Goal: Information Seeking & Learning: Learn about a topic

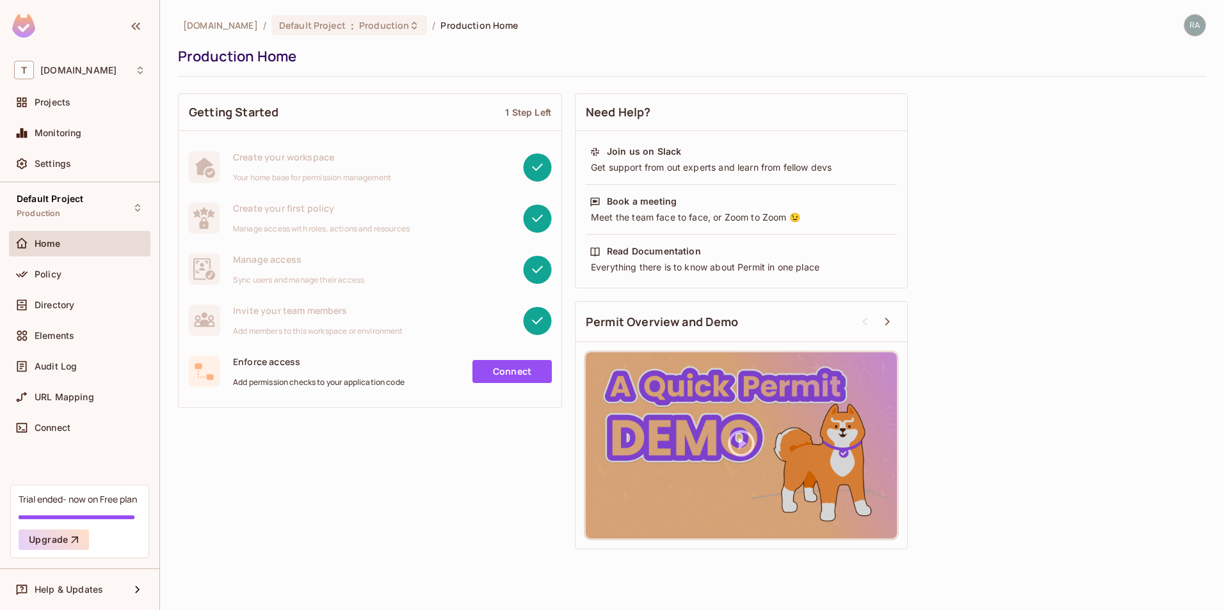
click at [512, 502] on div "Getting Started 1 Step Left Create your workspace Your home base for permission…" at bounding box center [692, 321] width 1028 height 469
click at [67, 275] on div "Policy" at bounding box center [90, 274] width 111 height 10
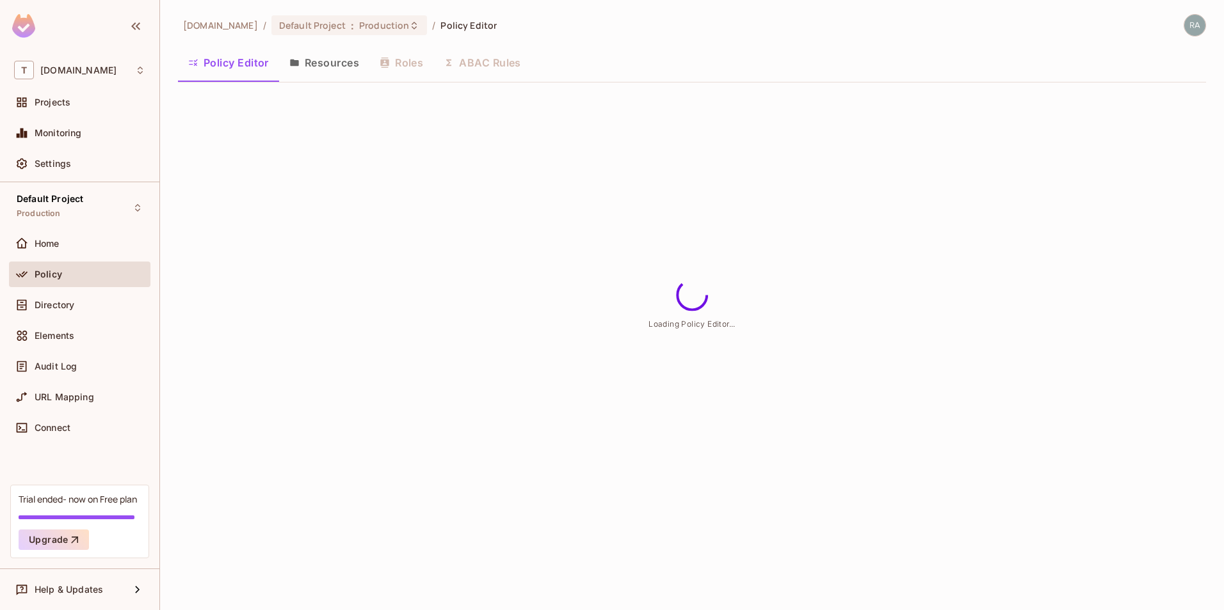
click at [333, 60] on button "Resources" at bounding box center [324, 63] width 90 height 32
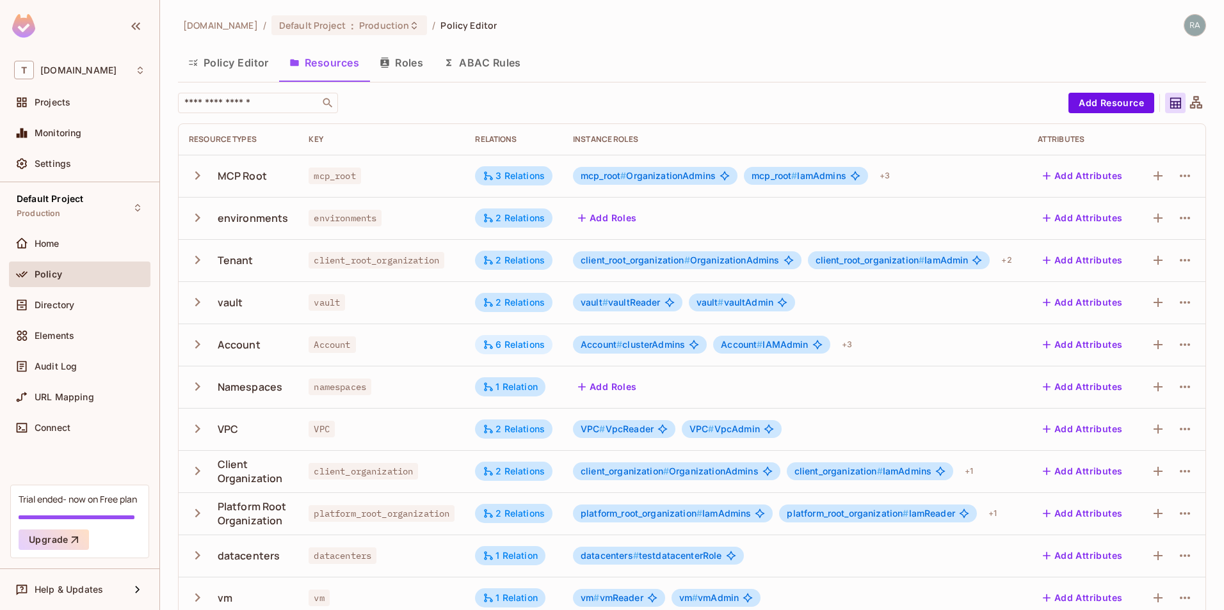
click at [522, 348] on div "6 Relations" at bounding box center [514, 345] width 62 height 12
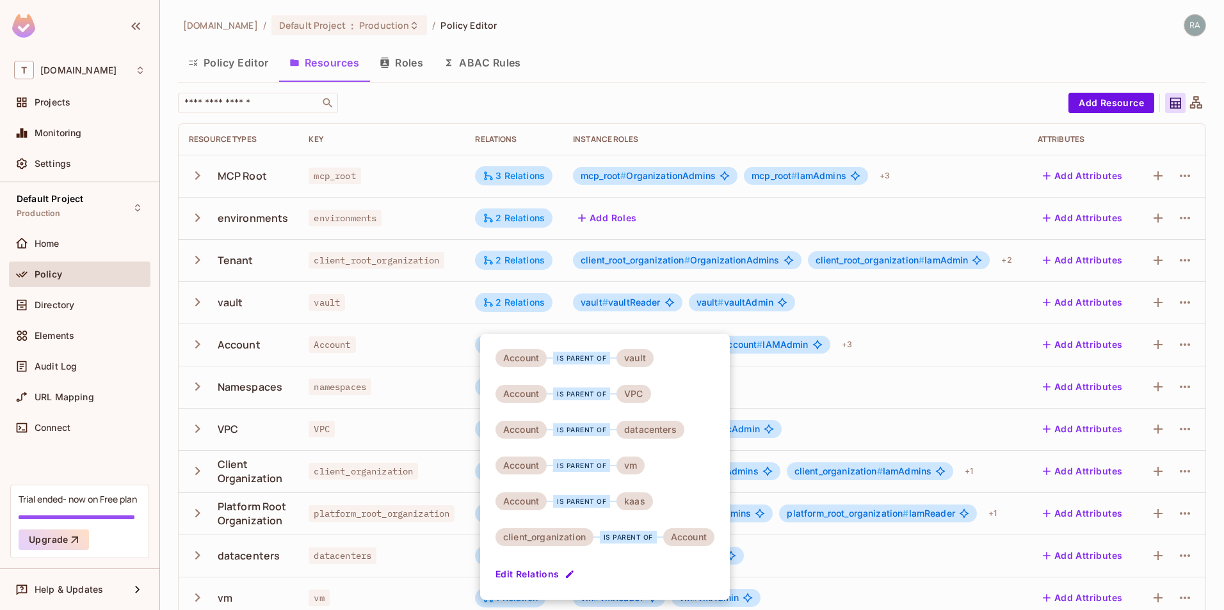
click at [639, 356] on div "vault" at bounding box center [634, 358] width 37 height 18
drag, startPoint x: 639, startPoint y: 356, endPoint x: 640, endPoint y: 429, distance: 72.3
click at [640, 429] on div "datacenters" at bounding box center [650, 430] width 68 height 18
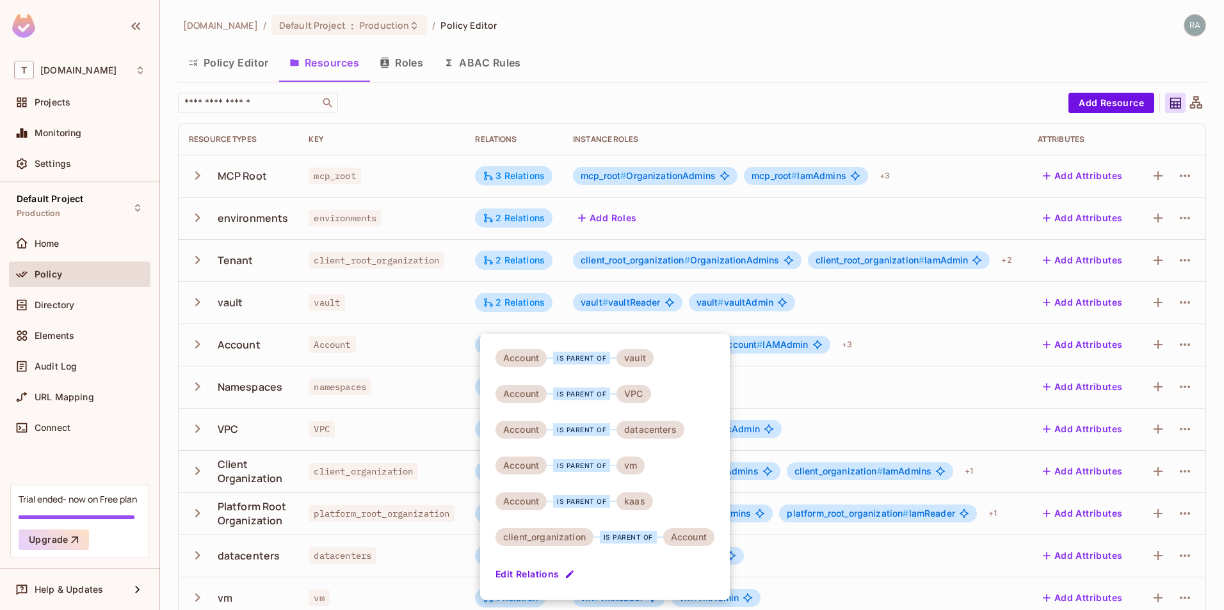
click at [422, 344] on div at bounding box center [612, 305] width 1224 height 610
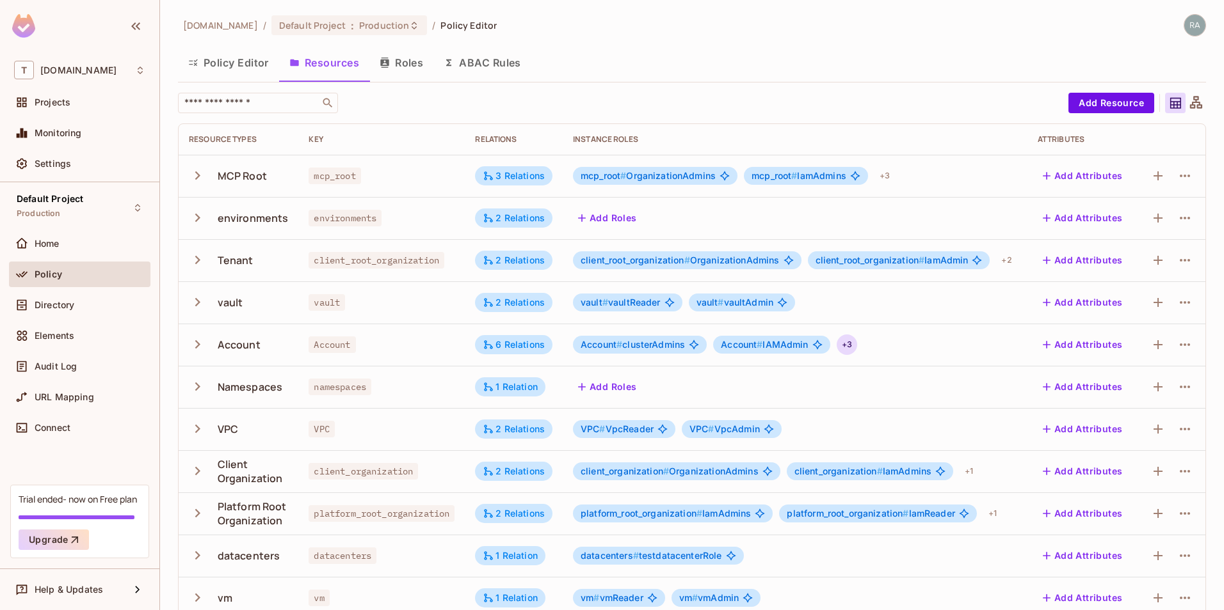
click at [847, 344] on div "+ 3" at bounding box center [846, 345] width 20 height 20
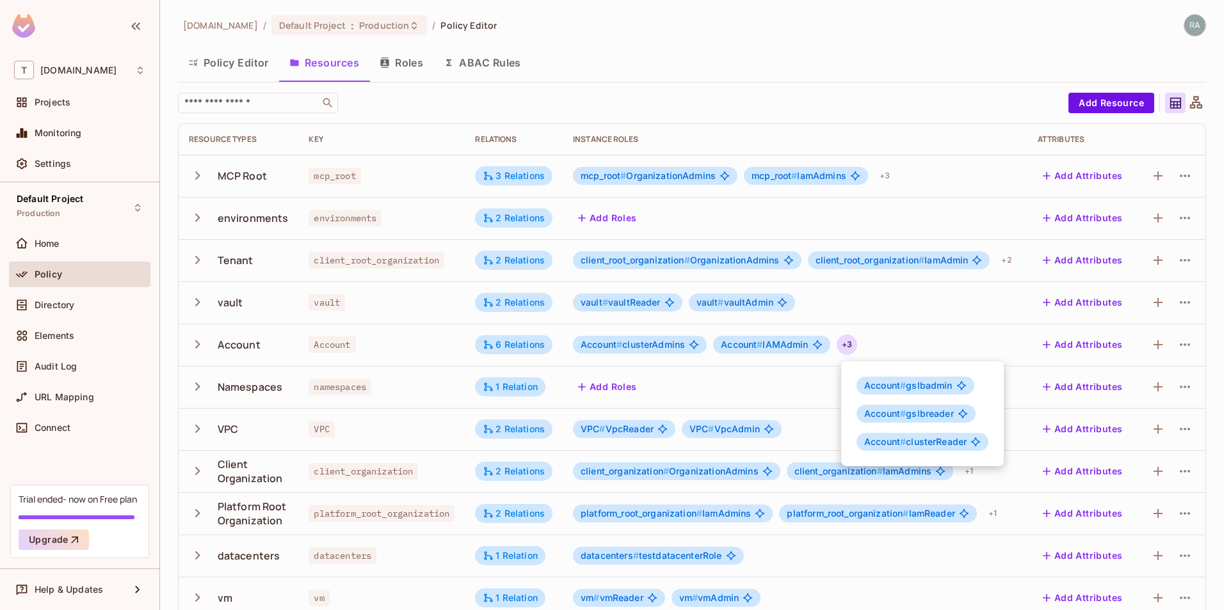
click at [785, 383] on div at bounding box center [612, 305] width 1224 height 610
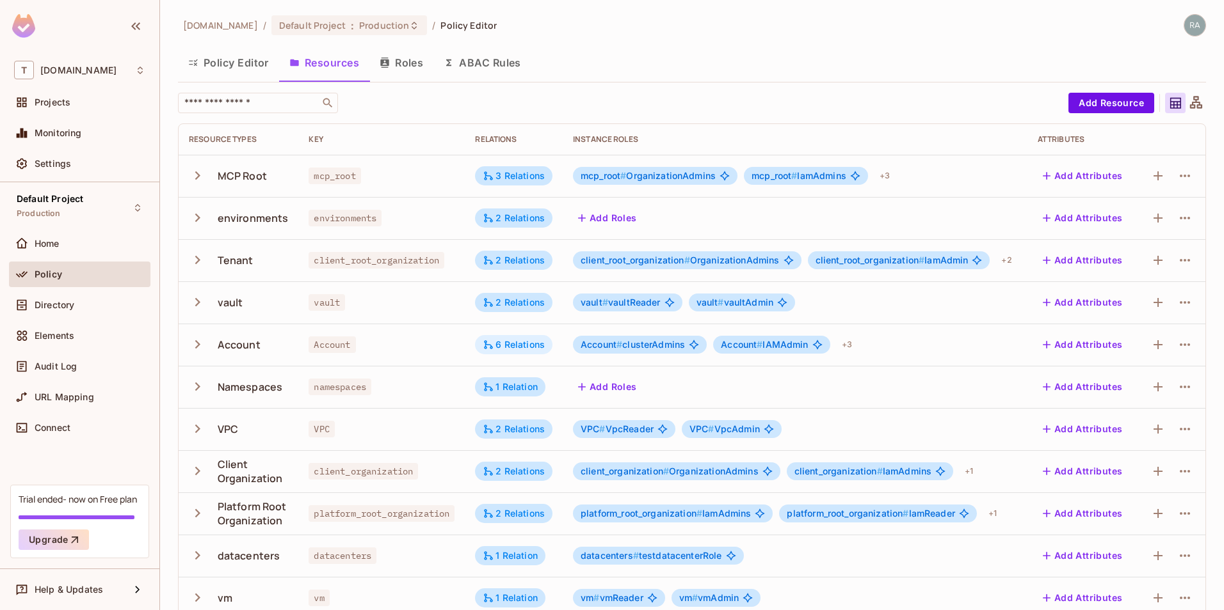
click at [525, 339] on div "6 Relations" at bounding box center [514, 345] width 62 height 12
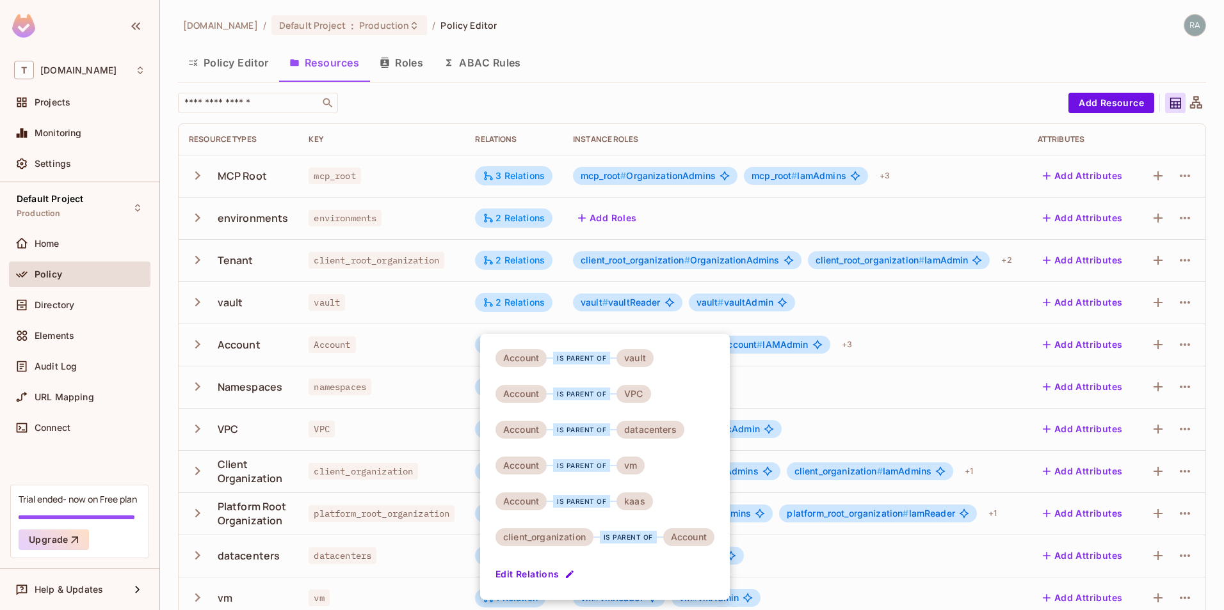
click at [403, 354] on div at bounding box center [612, 305] width 1224 height 610
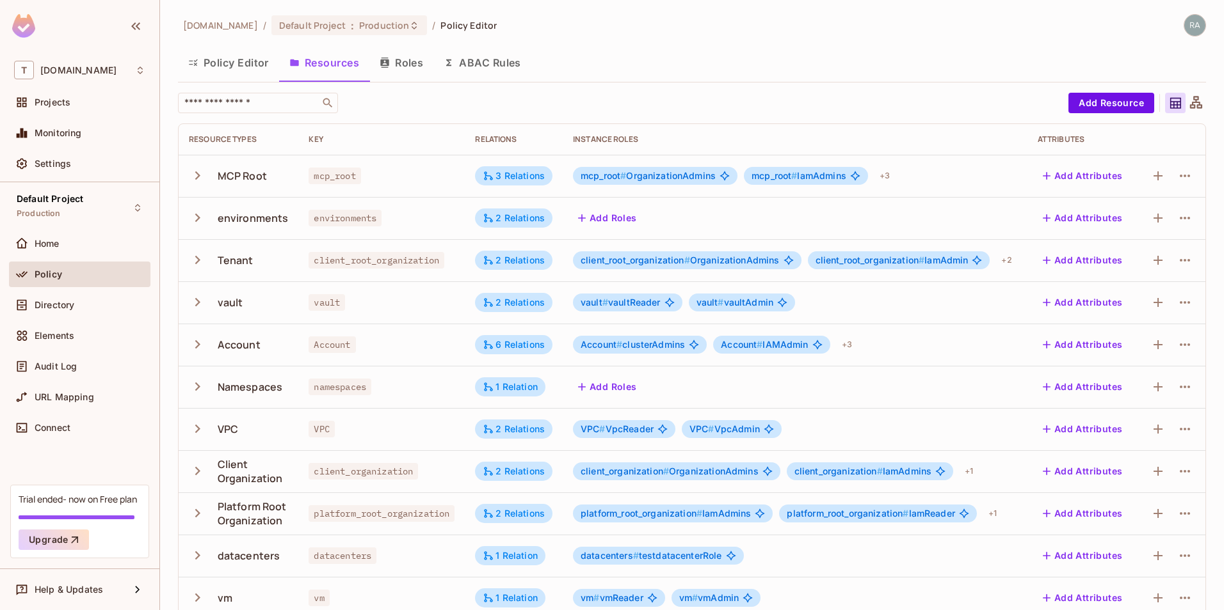
click at [403, 354] on div "Account is parent of vault Account is parent of VPC Account is parent of datace…" at bounding box center [612, 305] width 1224 height 610
drag, startPoint x: 214, startPoint y: 345, endPoint x: 372, endPoint y: 345, distance: 158.1
click at [372, 345] on tr "Account Account 6 Relations Account # clusterAdmins Account # IAMAdmin + 3 Add …" at bounding box center [692, 345] width 1026 height 42
drag, startPoint x: 311, startPoint y: 429, endPoint x: 334, endPoint y: 429, distance: 23.0
click at [334, 429] on div "VPC" at bounding box center [381, 429] width 146 height 13
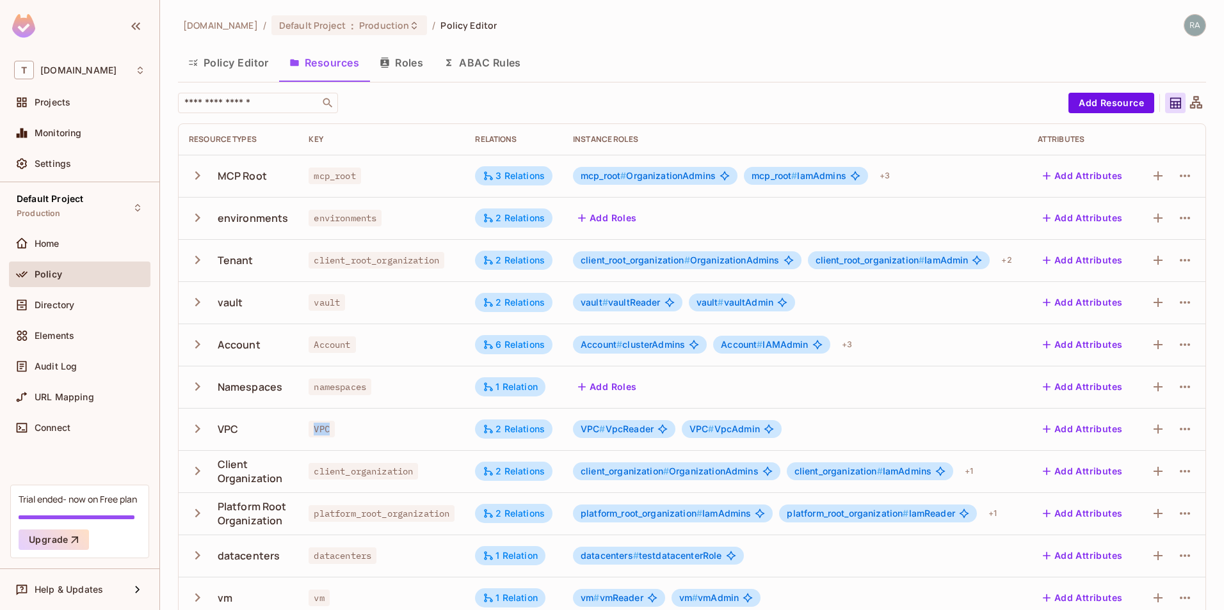
drag, startPoint x: 334, startPoint y: 429, endPoint x: 373, endPoint y: 433, distance: 39.3
click at [373, 433] on div "VPC" at bounding box center [381, 429] width 146 height 13
drag, startPoint x: 307, startPoint y: 429, endPoint x: 346, endPoint y: 427, distance: 39.1
click at [346, 427] on div "VPC" at bounding box center [381, 429] width 146 height 13
drag, startPoint x: 346, startPoint y: 427, endPoint x: 413, endPoint y: 439, distance: 68.8
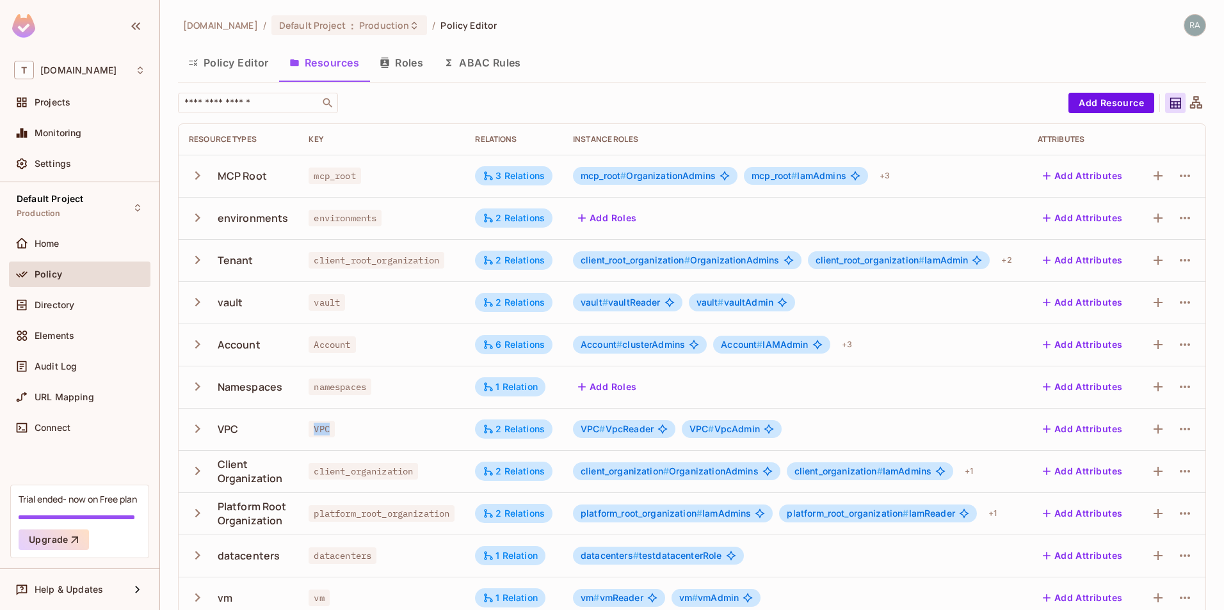
click at [413, 439] on td "VPC" at bounding box center [381, 429] width 166 height 42
click at [321, 430] on span "VPC" at bounding box center [321, 429] width 26 height 17
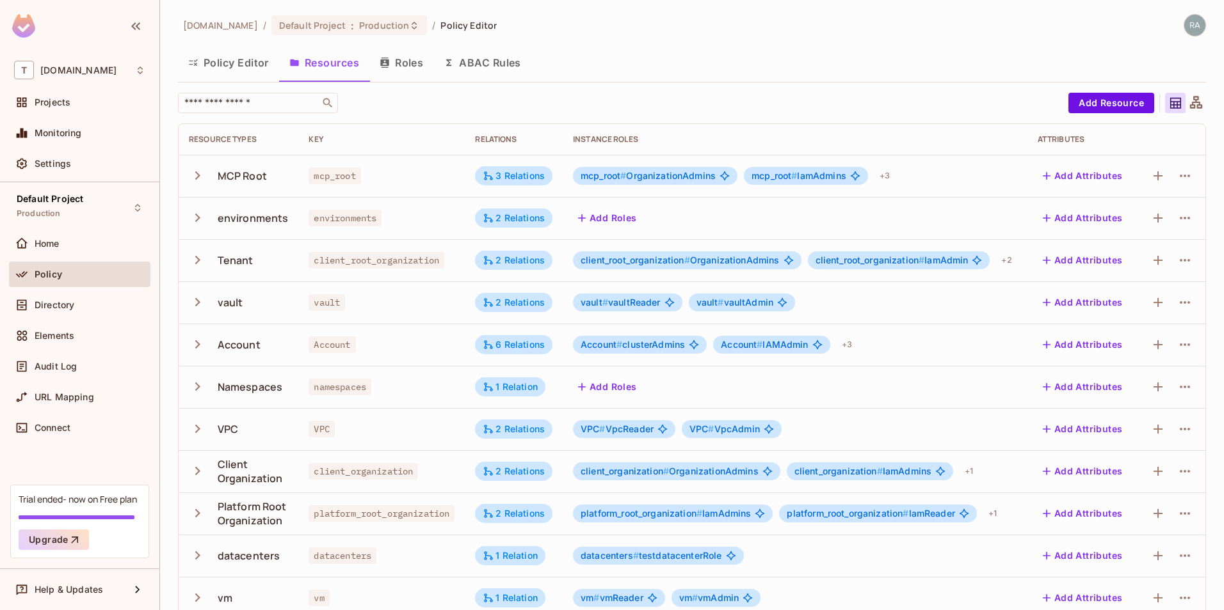
drag, startPoint x: 321, startPoint y: 430, endPoint x: 317, endPoint y: 344, distance: 85.9
click at [317, 344] on span "Account" at bounding box center [331, 345] width 47 height 17
drag, startPoint x: 317, startPoint y: 344, endPoint x: 410, endPoint y: 349, distance: 92.9
click at [410, 349] on div "Account" at bounding box center [381, 345] width 146 height 13
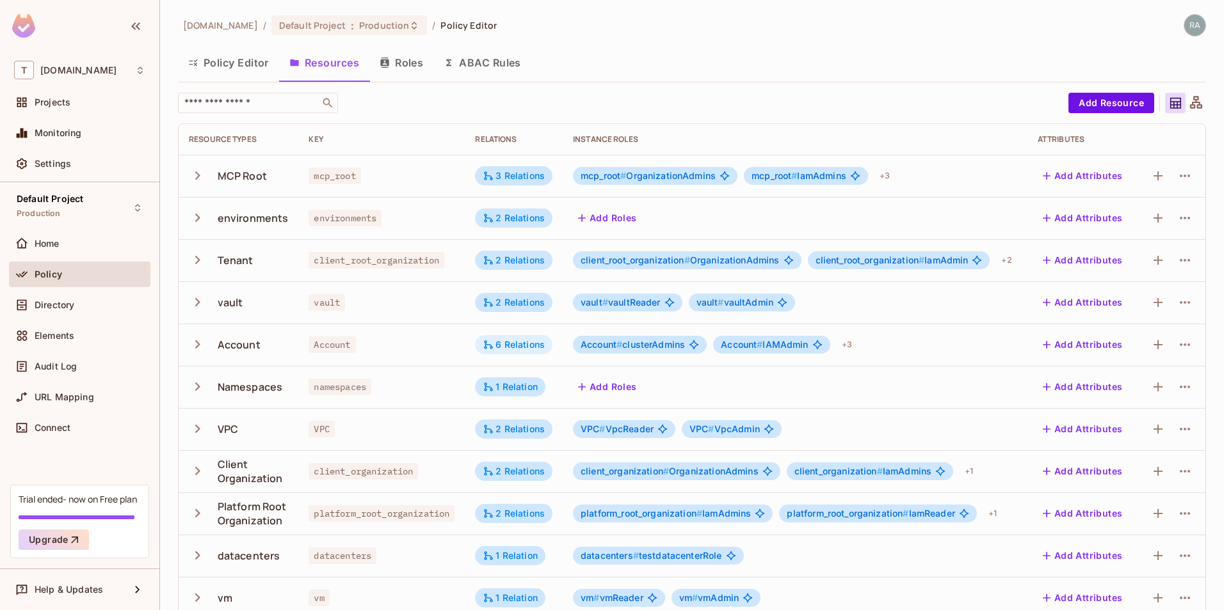
click at [522, 342] on div "6 Relations" at bounding box center [514, 345] width 62 height 12
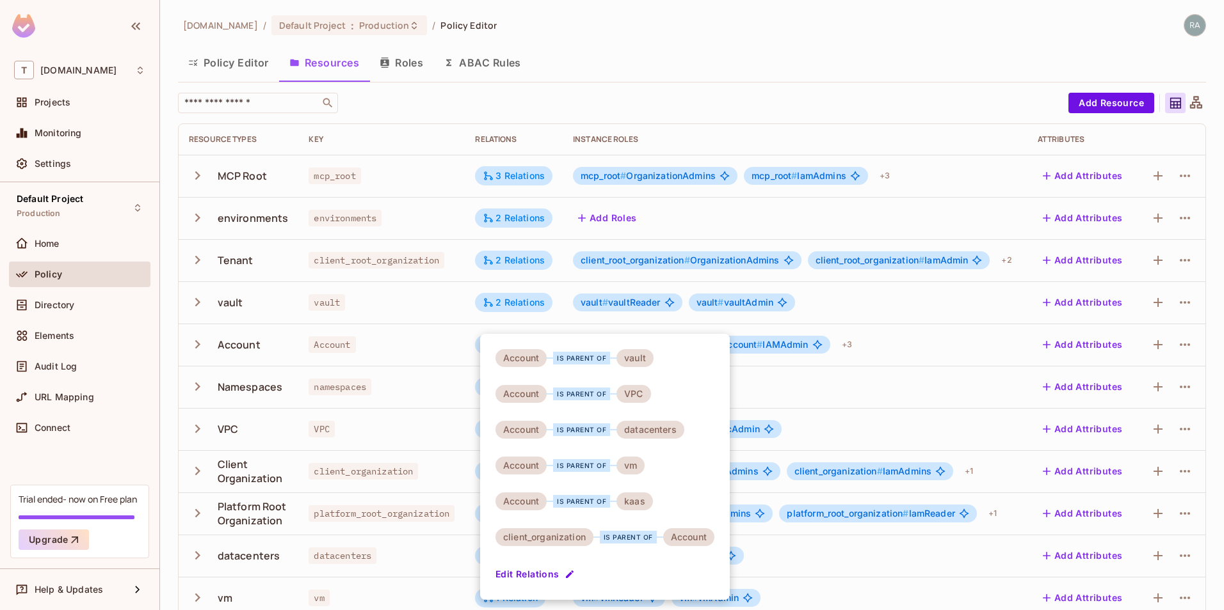
click at [424, 369] on div at bounding box center [612, 305] width 1224 height 610
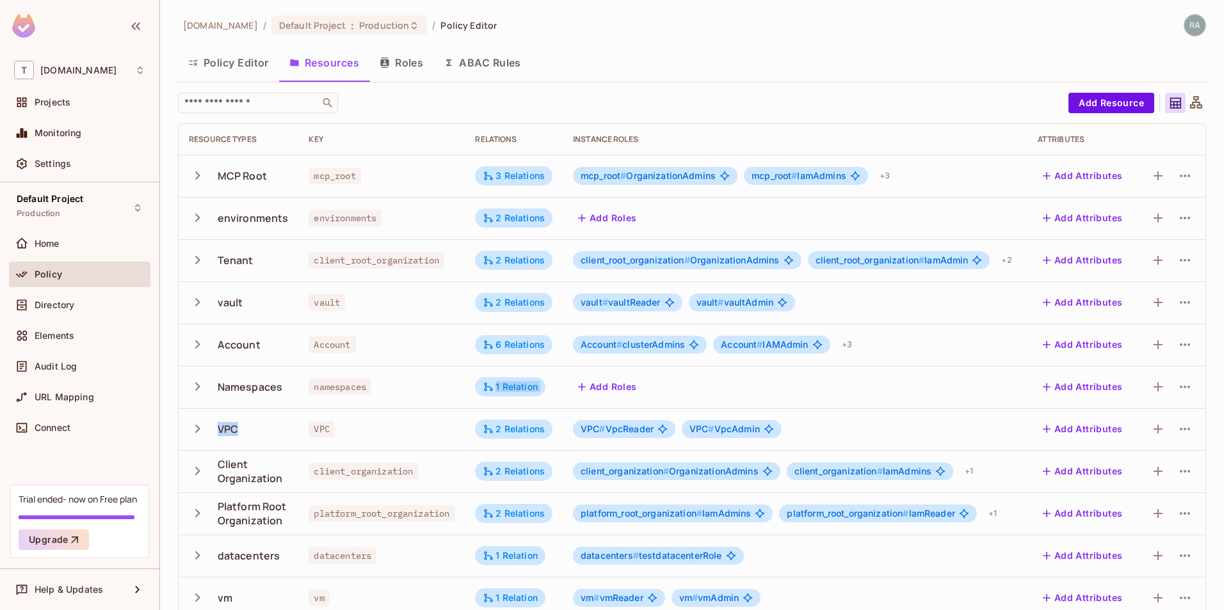
drag, startPoint x: 424, startPoint y: 369, endPoint x: 310, endPoint y: 430, distance: 129.4
click at [310, 430] on tbody "MCP Root mcp_root 3 Relations mcp_root # OrganizationAdmins mcp_root # IamAdmin…" at bounding box center [692, 450] width 1026 height 591
click at [310, 430] on span "VPC" at bounding box center [321, 429] width 26 height 17
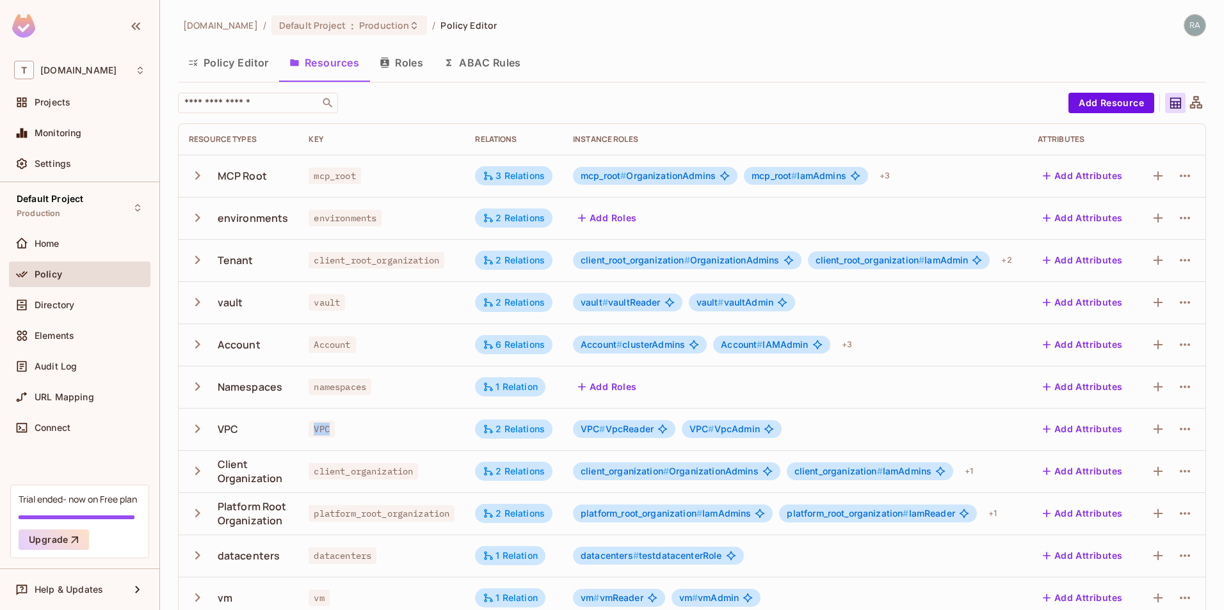
drag, startPoint x: 310, startPoint y: 430, endPoint x: 369, endPoint y: 433, distance: 58.3
click at [369, 433] on div "VPC" at bounding box center [381, 429] width 146 height 13
click at [333, 346] on span "Account" at bounding box center [331, 345] width 47 height 17
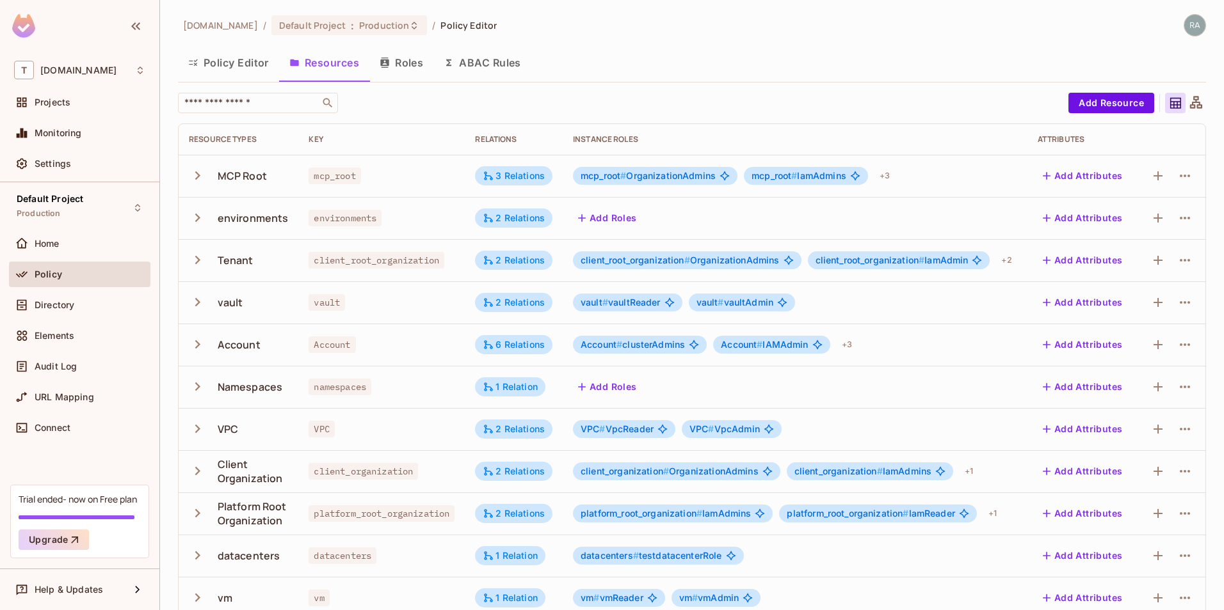
drag, startPoint x: 333, startPoint y: 346, endPoint x: 317, endPoint y: 432, distance: 87.2
click at [317, 432] on span "VPC" at bounding box center [321, 429] width 26 height 17
